Goal: Information Seeking & Learning: Find contact information

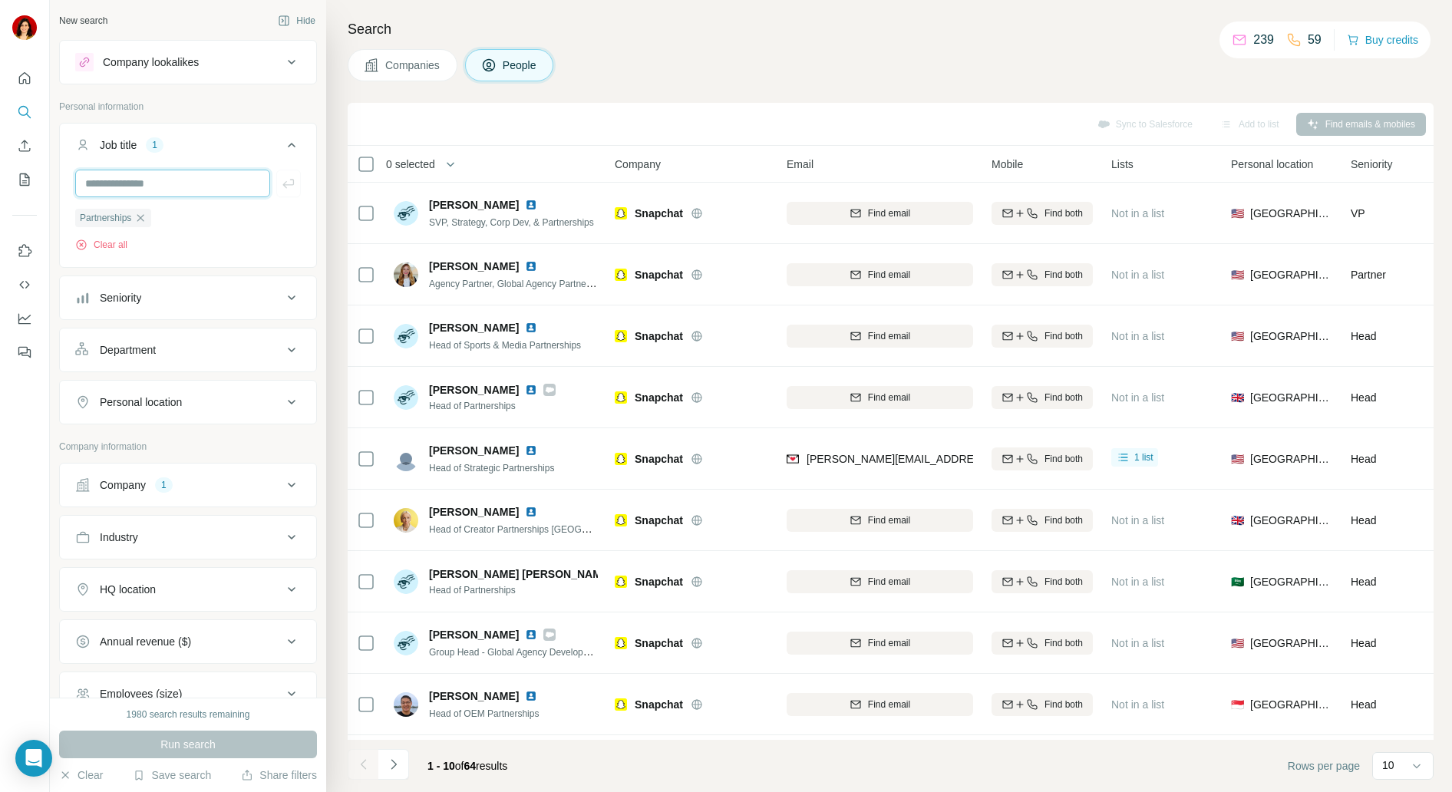
click at [195, 182] on input "text" at bounding box center [172, 184] width 195 height 28
click at [150, 216] on div "Partnerships" at bounding box center [113, 218] width 76 height 18
click at [157, 185] on input "text" at bounding box center [172, 184] width 195 height 28
click at [140, 216] on icon "button" at bounding box center [140, 218] width 12 height 12
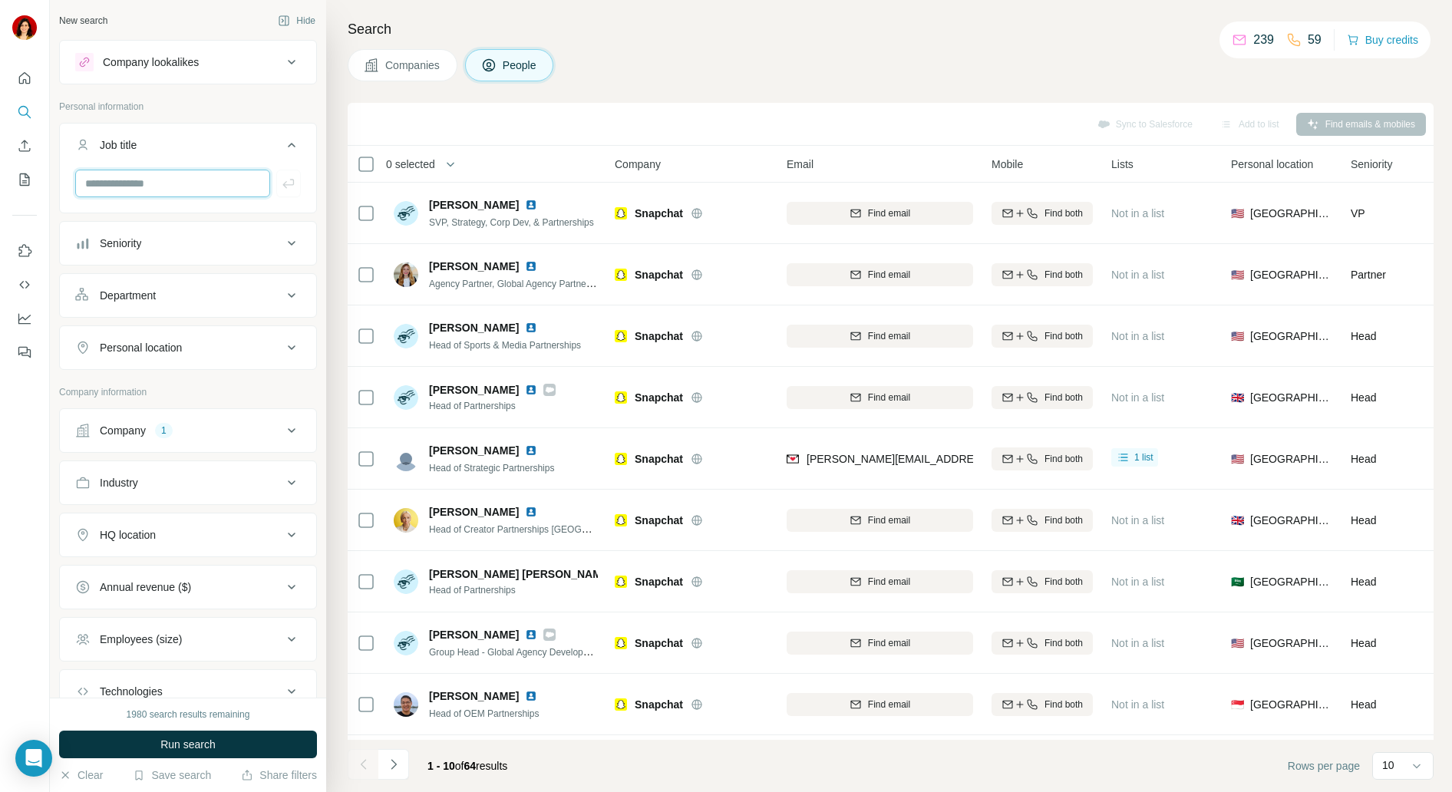
click at [141, 174] on input "text" at bounding box center [172, 184] width 195 height 28
type input "*"
type input "**********"
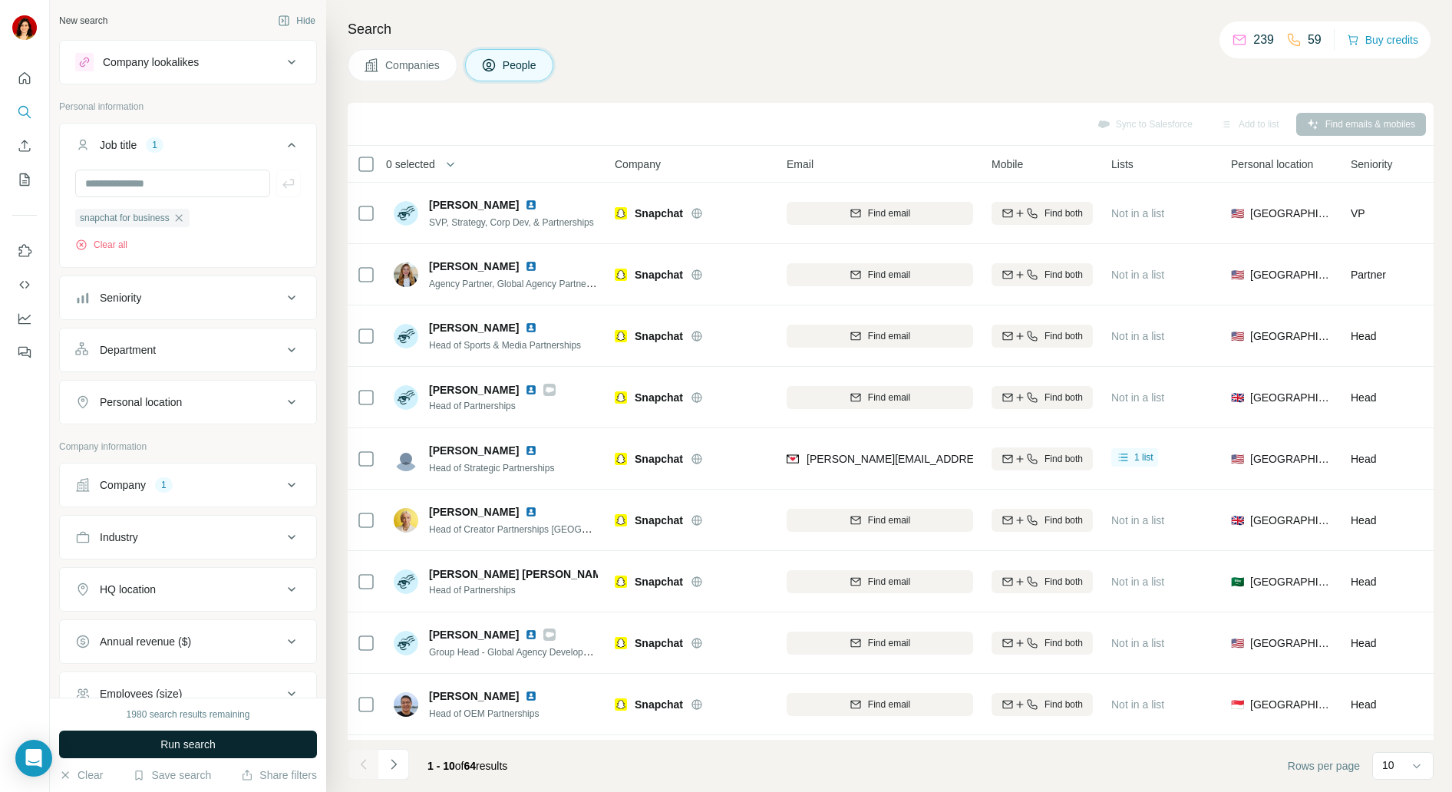
click at [206, 748] on span "Run search" at bounding box center [187, 744] width 55 height 15
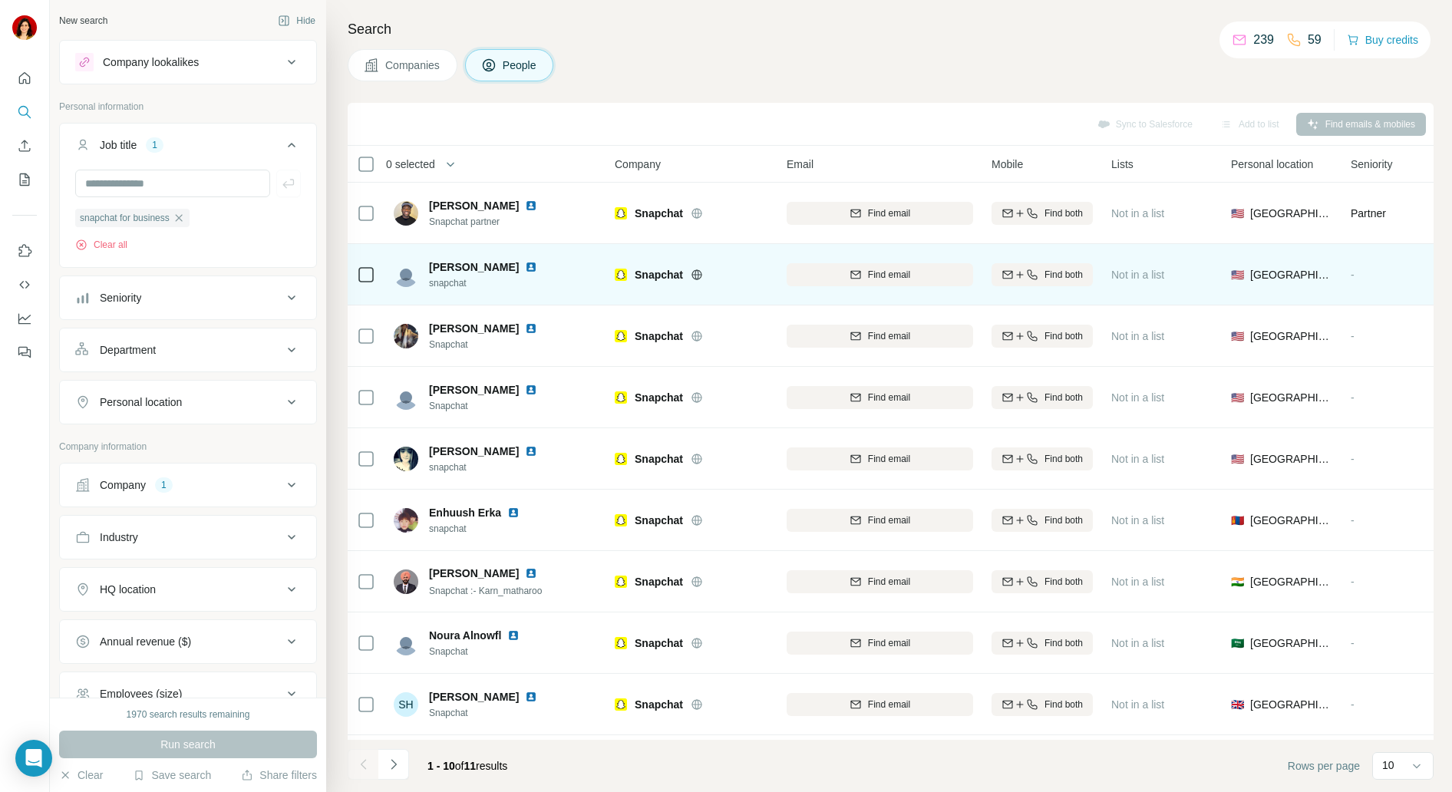
scroll to position [65, 0]
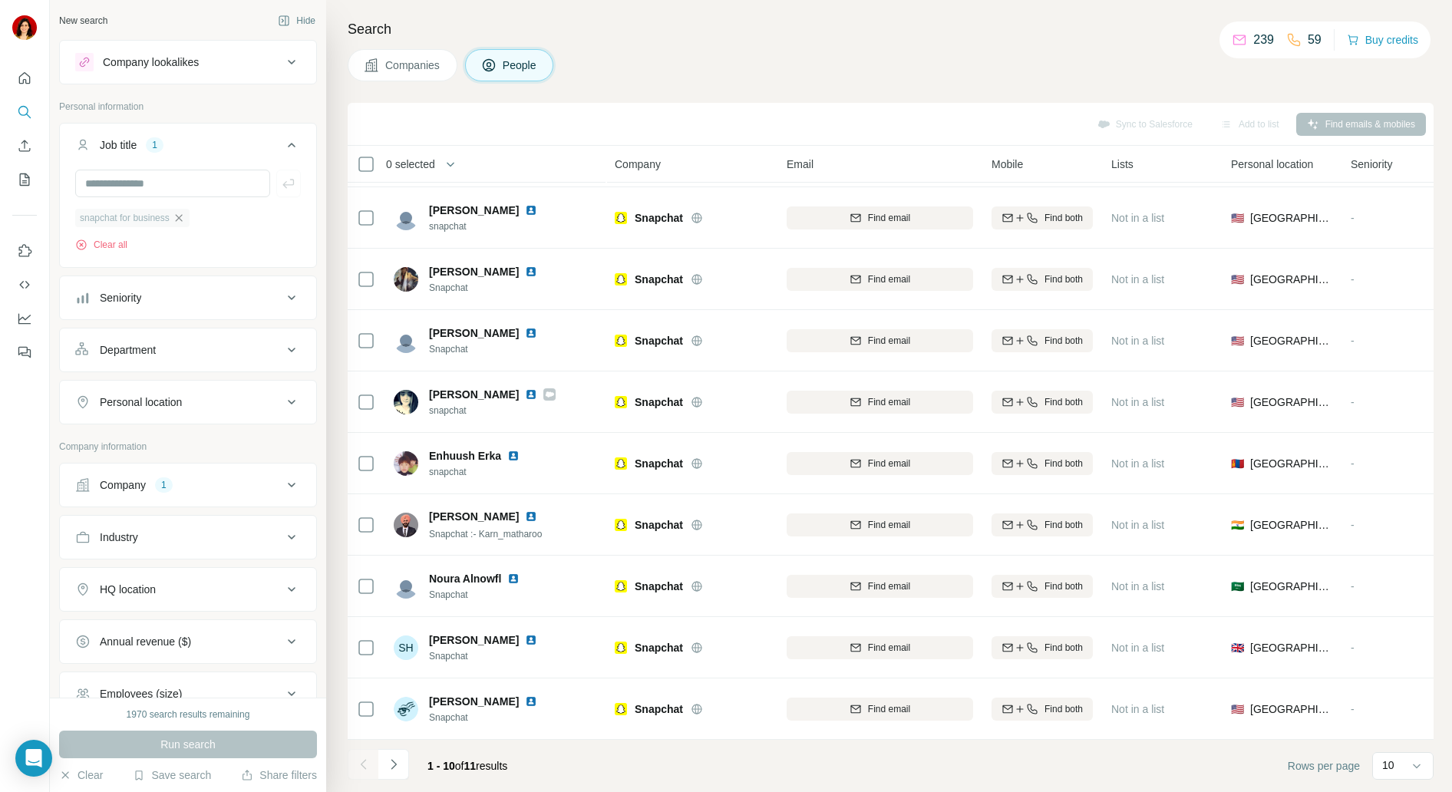
click at [185, 222] on icon "button" at bounding box center [179, 218] width 12 height 12
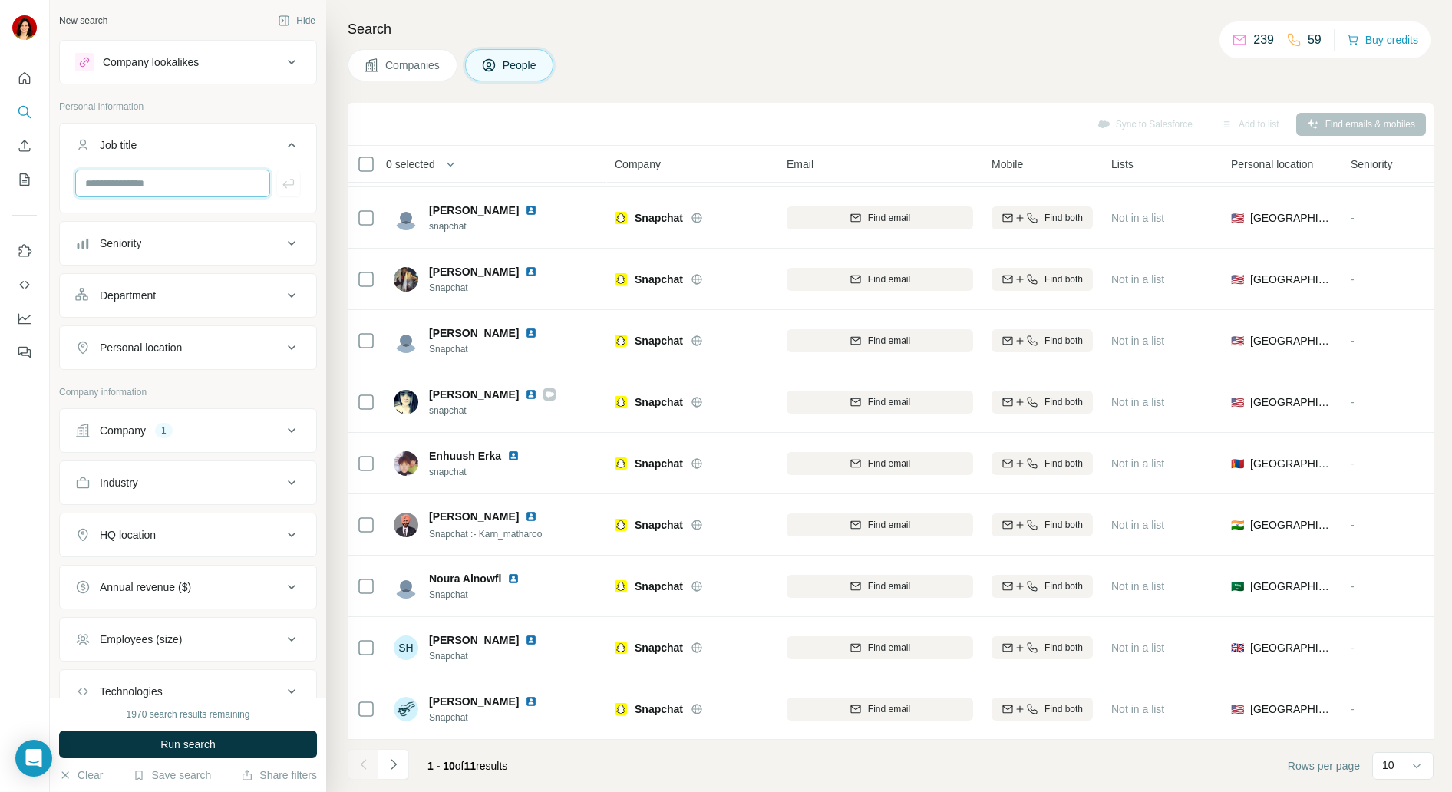
click at [174, 187] on input "text" at bounding box center [172, 184] width 195 height 28
type input "**********"
click at [281, 177] on icon "button" at bounding box center [288, 183] width 15 height 15
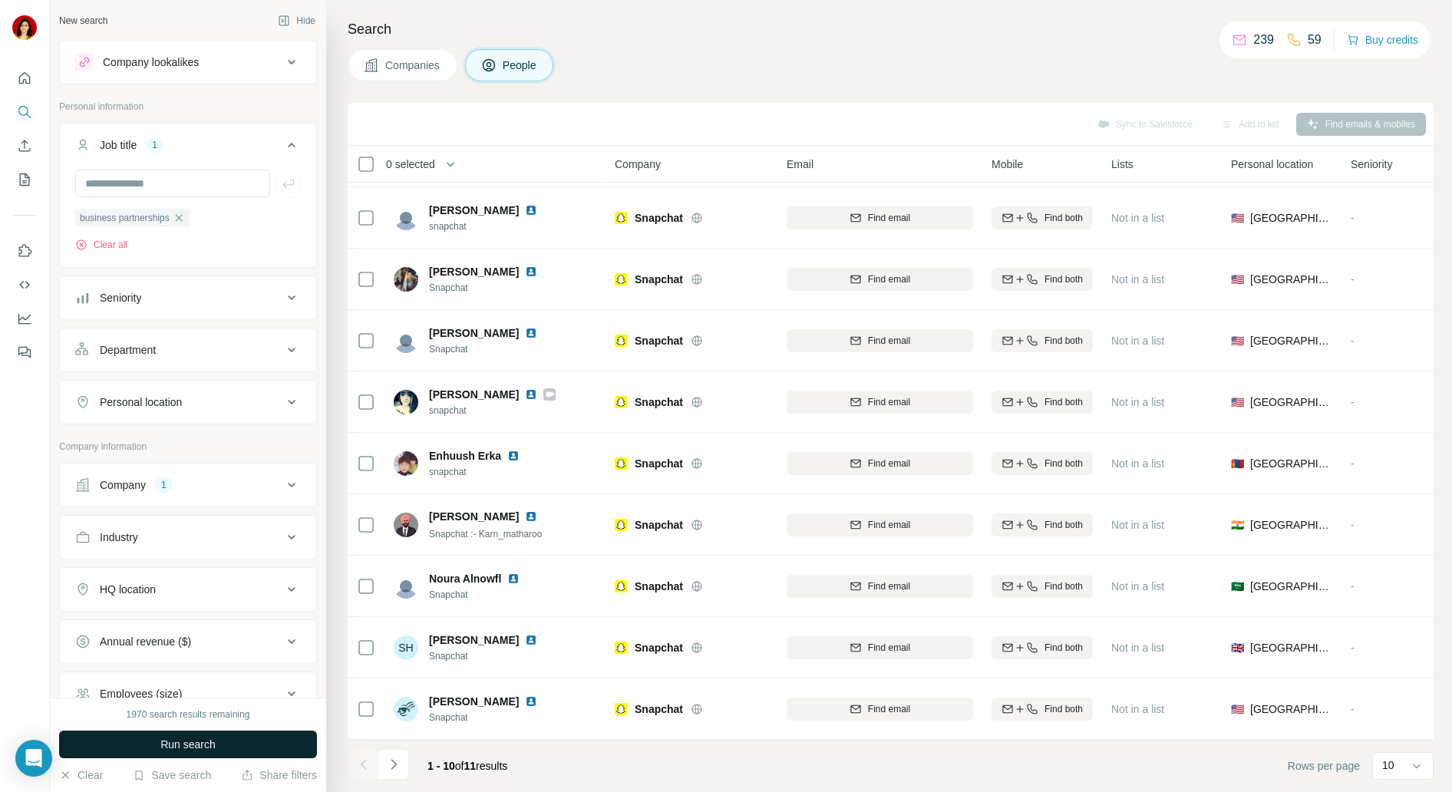
click at [140, 736] on button "Run search" at bounding box center [188, 745] width 258 height 28
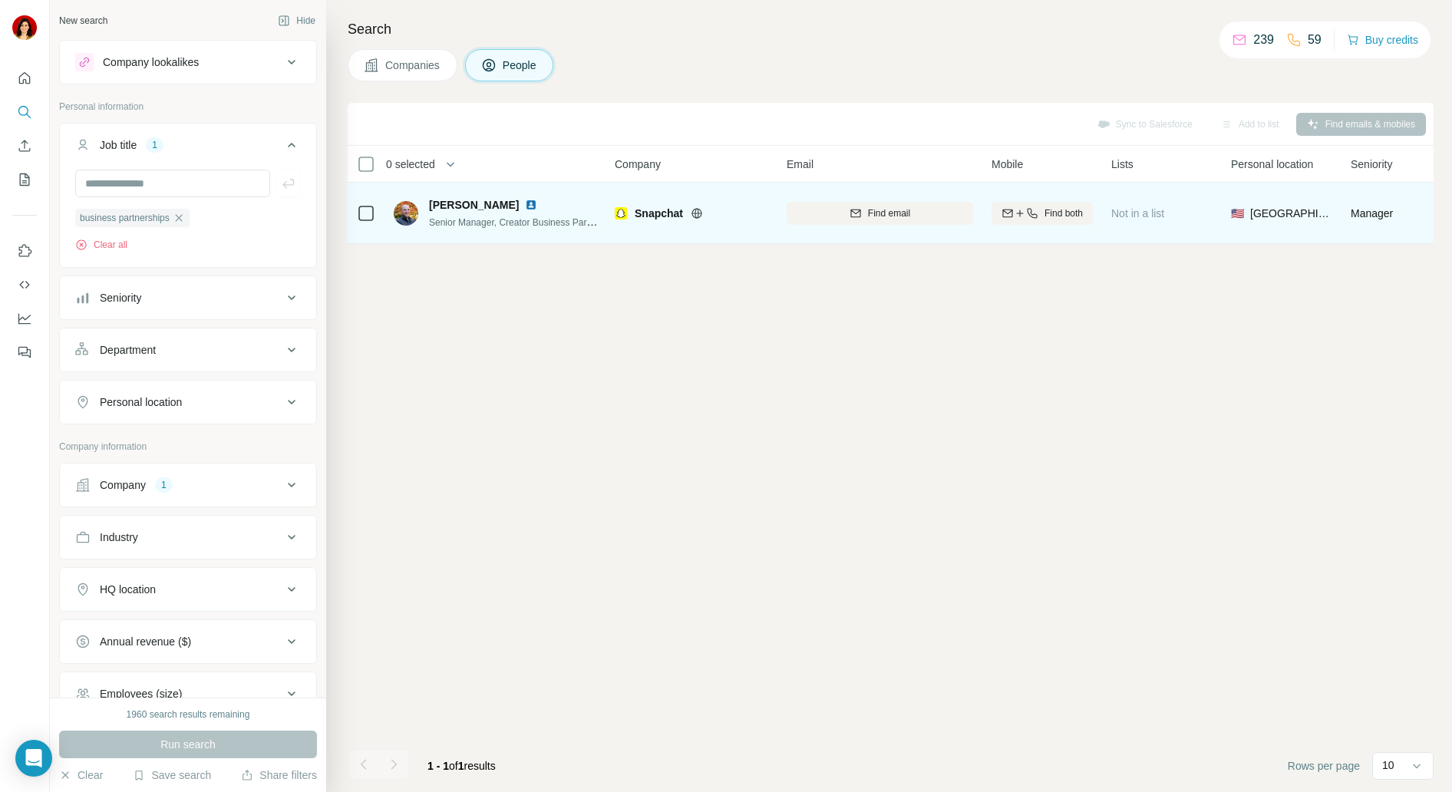
click at [527, 200] on img at bounding box center [531, 205] width 12 height 12
